Goal: Complete application form

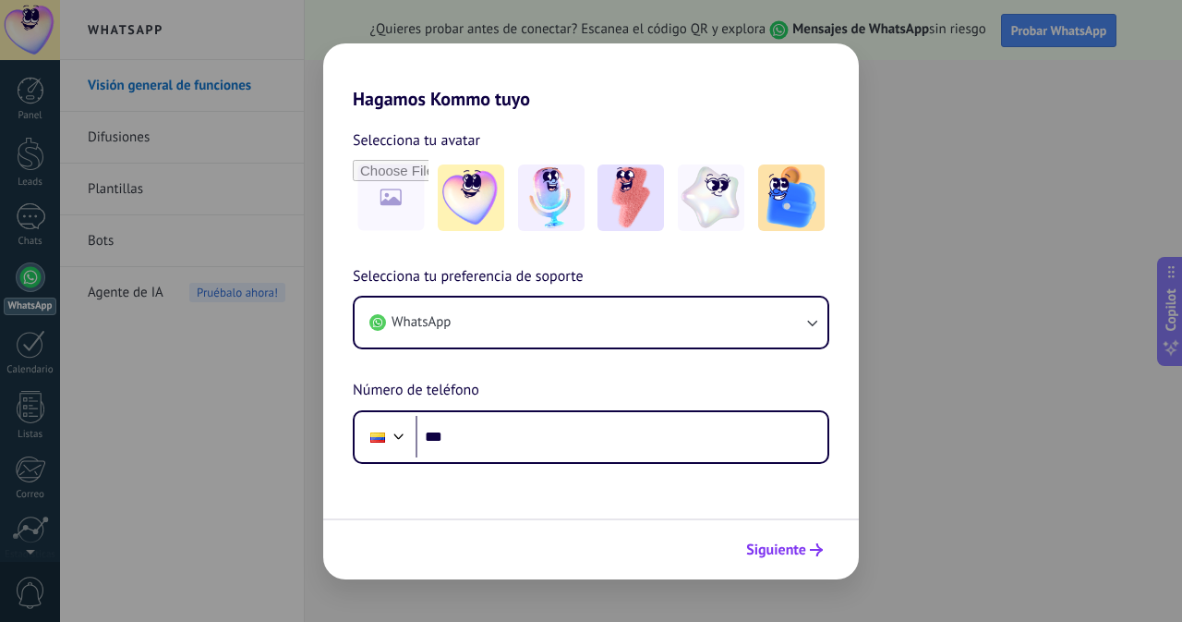
click at [799, 551] on span "Siguiente" at bounding box center [776, 549] width 60 height 13
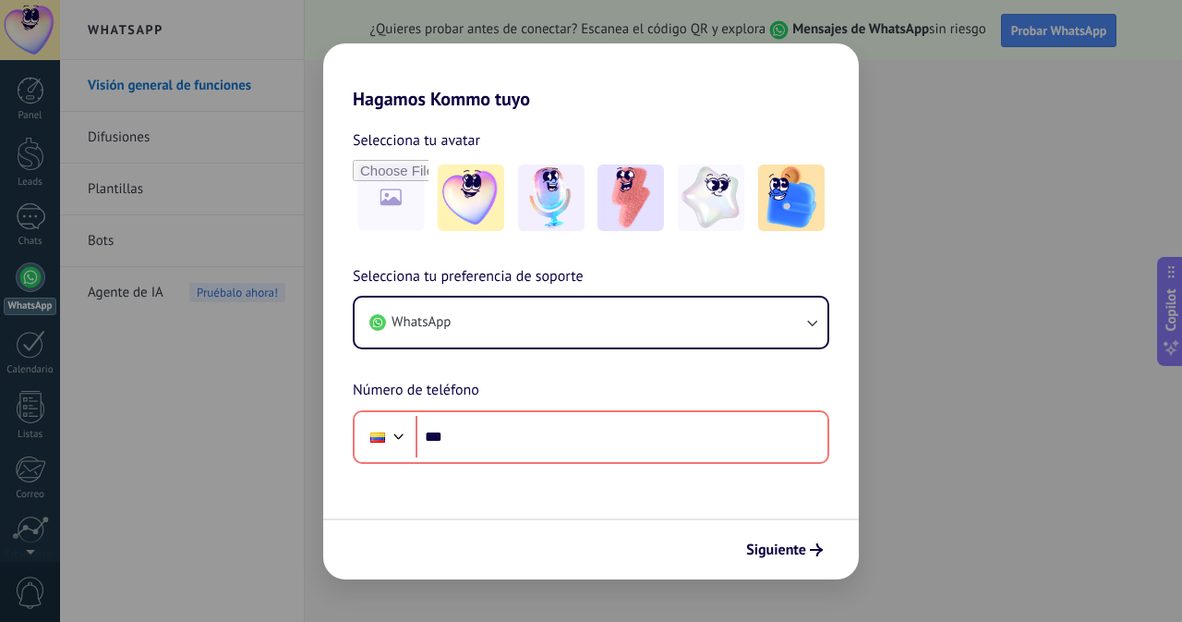
click at [916, 509] on div "Hagamos Kommo tuyo Selecciona tu avatar Selecciona tu preferencia de soporte Wh…" at bounding box center [591, 311] width 1182 height 622
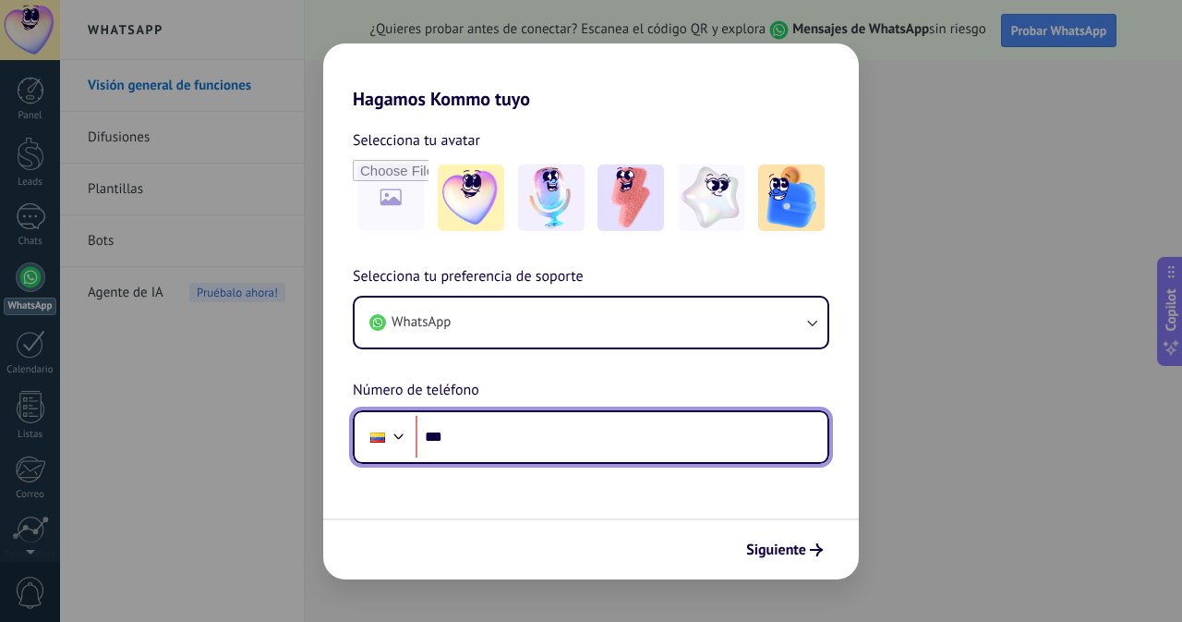
click at [508, 423] on input "***" at bounding box center [622, 437] width 412 height 42
